Goal: Complete application form

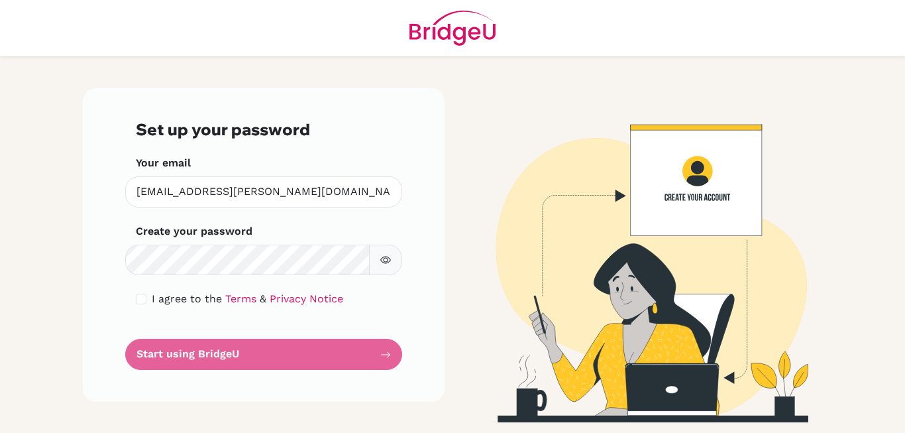
click at [387, 260] on icon "button" at bounding box center [385, 259] width 11 height 11
click at [138, 297] on input "checkbox" at bounding box center [141, 298] width 11 height 11
checkbox input "true"
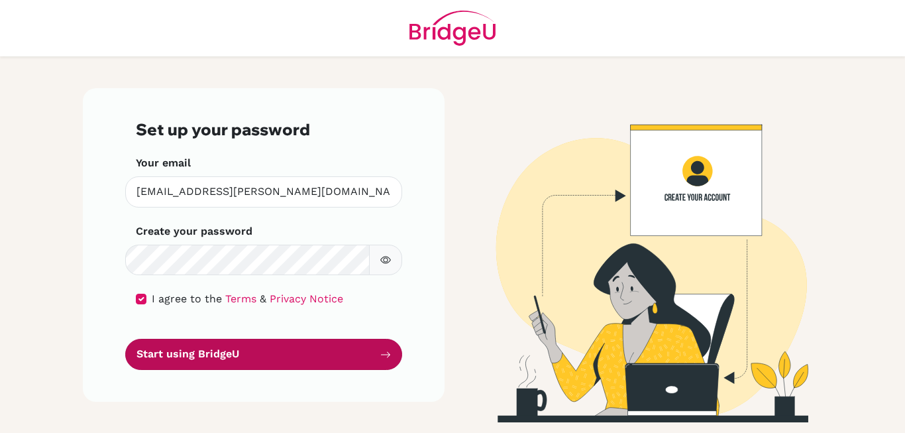
click at [249, 353] on button "Start using BridgeU" at bounding box center [263, 353] width 277 height 31
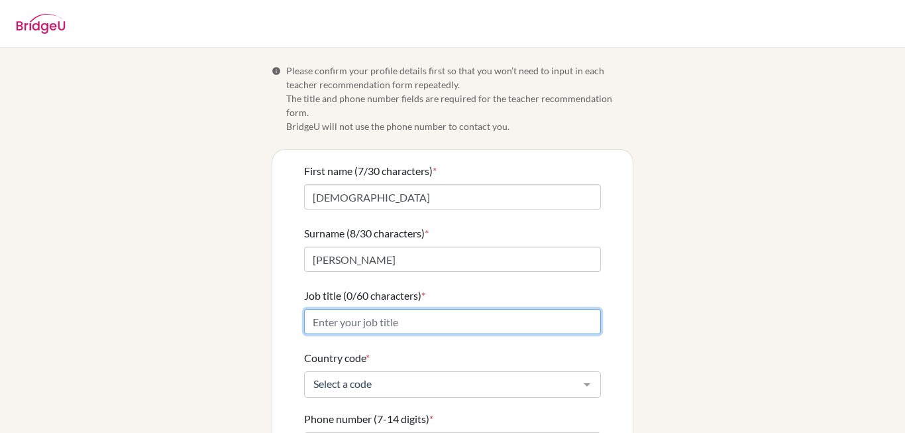
click at [438, 309] on input "Job title (0/60 characters) *" at bounding box center [452, 321] width 297 height 25
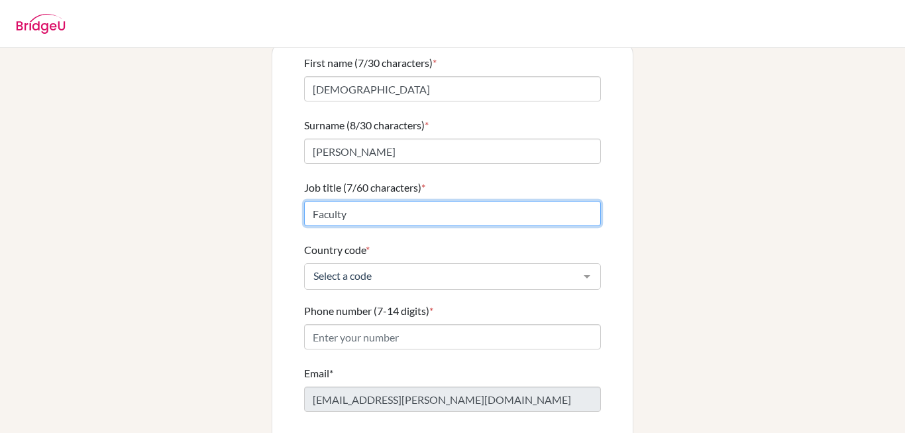
scroll to position [123, 0]
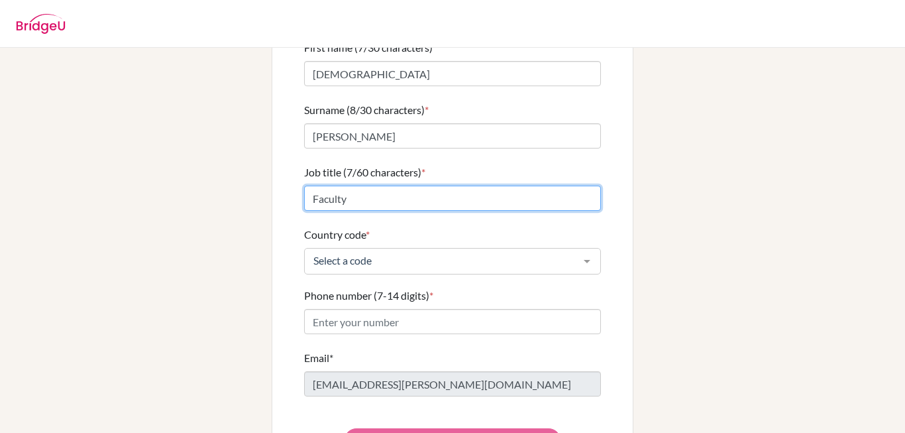
type input "Faculty"
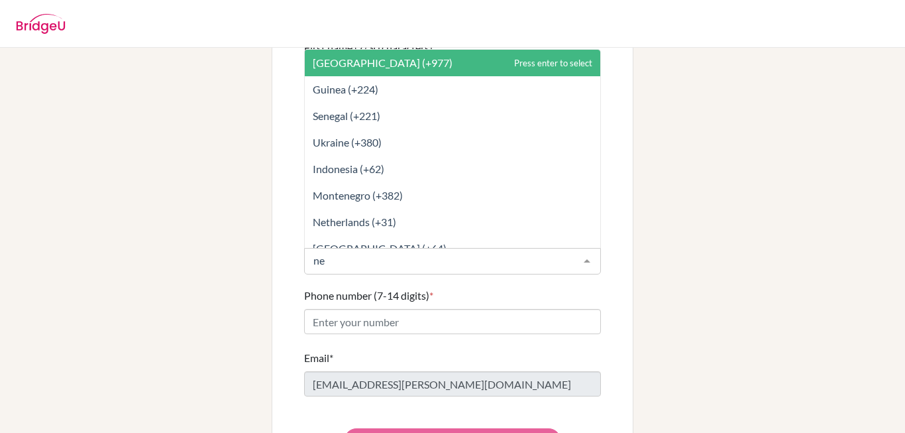
type input "nep"
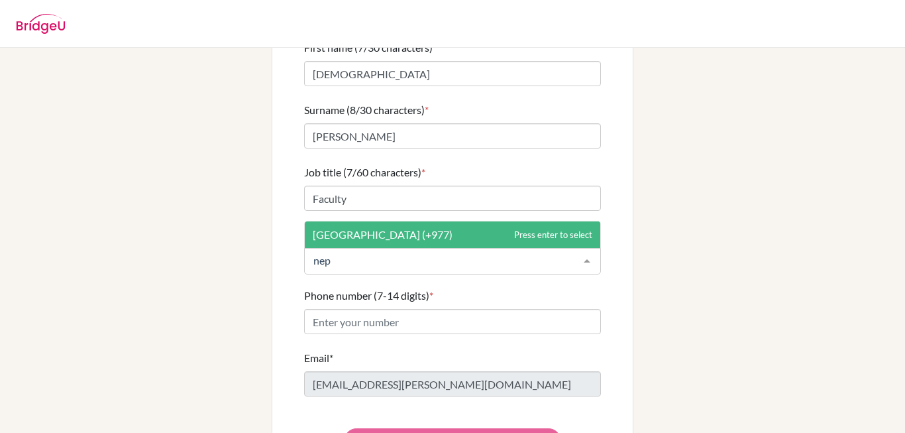
click at [358, 228] on span "Nepal (+977)" at bounding box center [383, 234] width 140 height 13
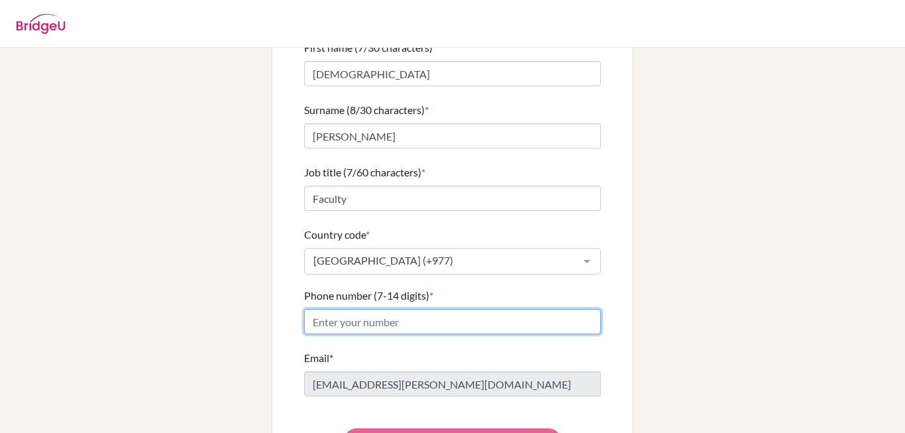
click at [411, 309] on input "Phone number (7-14 digits) *" at bounding box center [452, 321] width 297 height 25
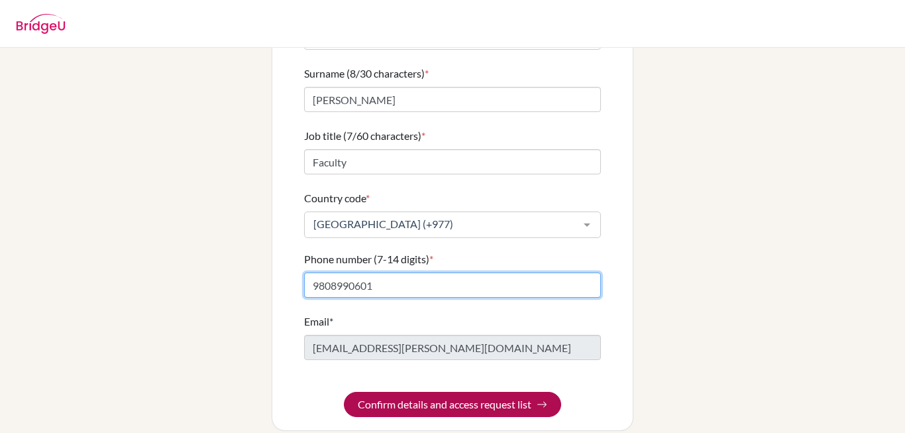
type input "9808990601"
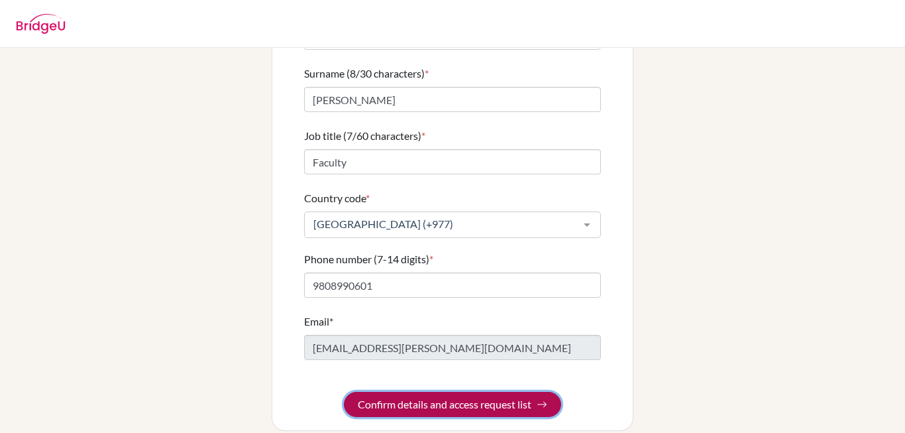
click at [454, 394] on button "Confirm details and access request list" at bounding box center [452, 403] width 217 height 25
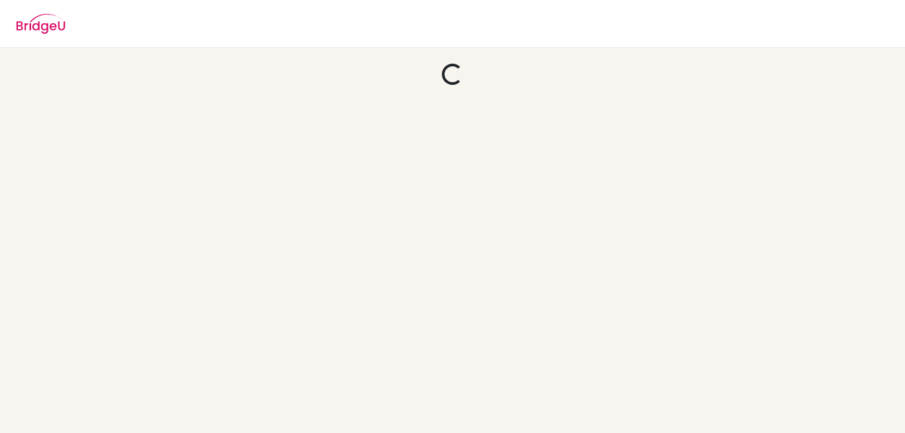
scroll to position [0, 0]
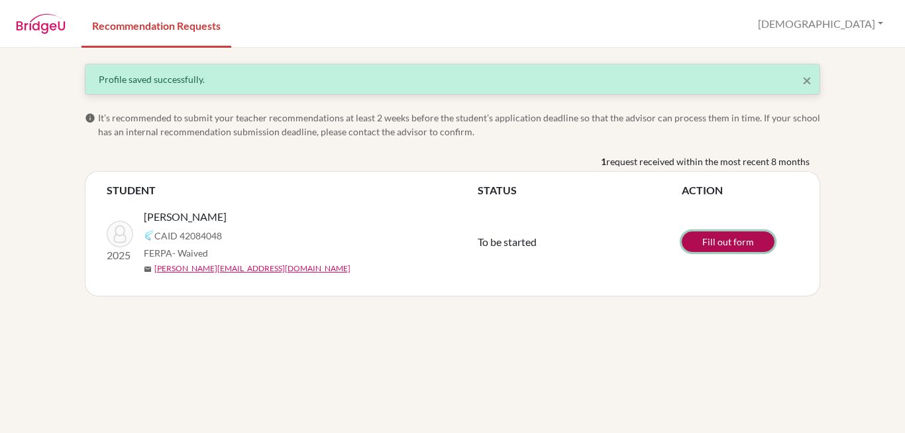
click at [731, 242] on link "Fill out form" at bounding box center [728, 241] width 93 height 21
